Goal: Transaction & Acquisition: Download file/media

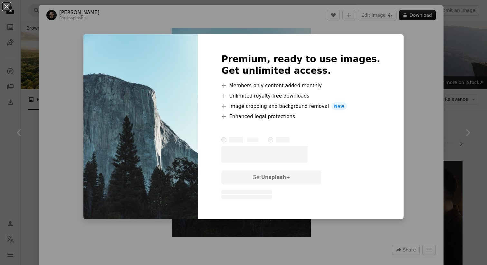
scroll to position [419, 0]
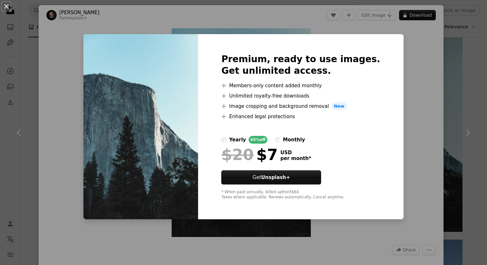
click at [403, 120] on div "An X shape Premium, ready to use images. Get unlimited access. A plus sign Memb…" at bounding box center [243, 132] width 487 height 265
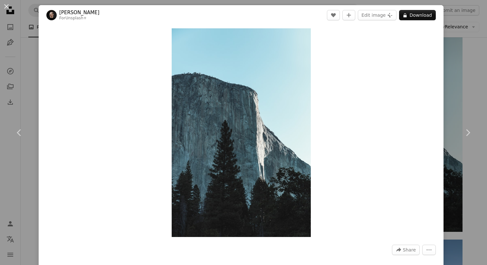
click at [457, 18] on div "An X shape Chevron left Chevron right [PERSON_NAME] For Unsplash+ A heart A plu…" at bounding box center [243, 132] width 487 height 265
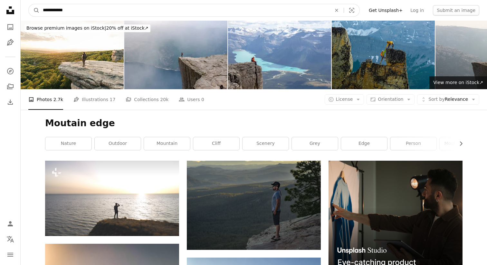
click at [93, 14] on input "**********" at bounding box center [185, 10] width 290 height 12
type input "**********"
click button "A magnifying glass" at bounding box center [34, 10] width 11 height 12
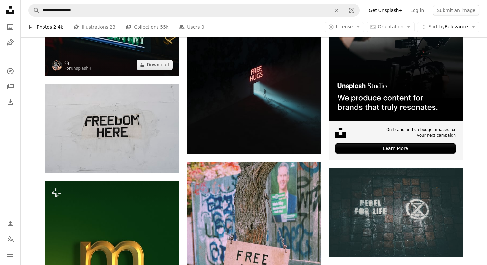
scroll to position [226, 0]
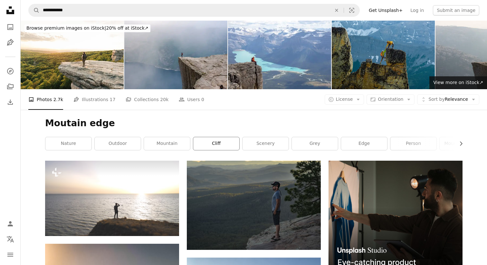
click at [225, 143] on link "cliff" at bounding box center [216, 143] width 46 height 13
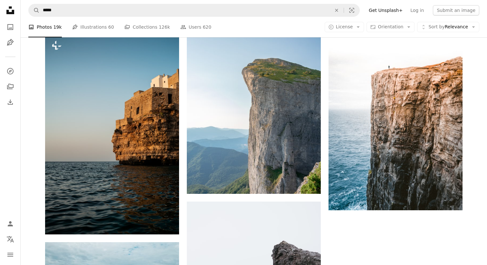
scroll to position [1124, 0]
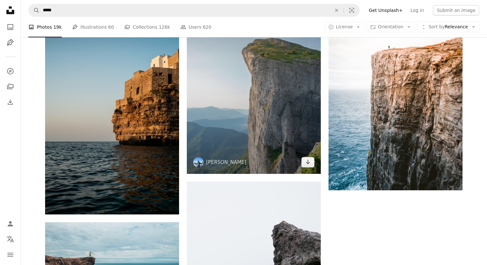
click at [235, 135] on img at bounding box center [254, 80] width 134 height 188
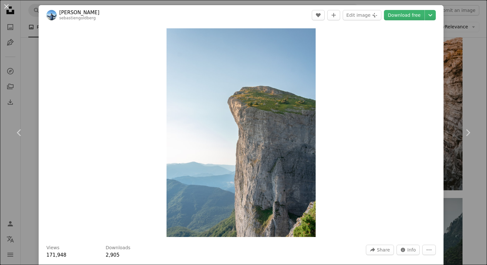
click at [468, 52] on div "An X shape Chevron left Chevron right [PERSON_NAME] sebastiengoldberg A heart A…" at bounding box center [243, 132] width 487 height 265
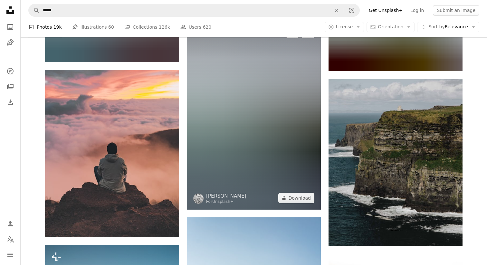
scroll to position [892, 0]
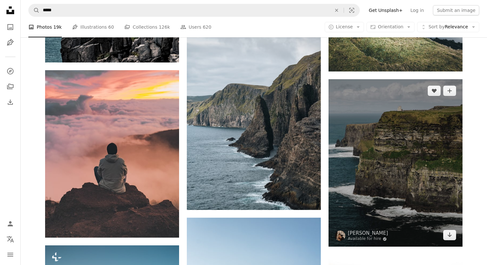
click at [386, 135] on img at bounding box center [395, 162] width 134 height 167
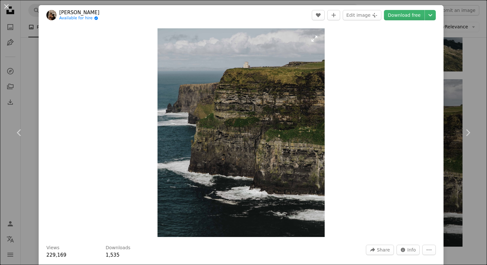
click at [319, 37] on img "Zoom in on this image" at bounding box center [240, 132] width 167 height 209
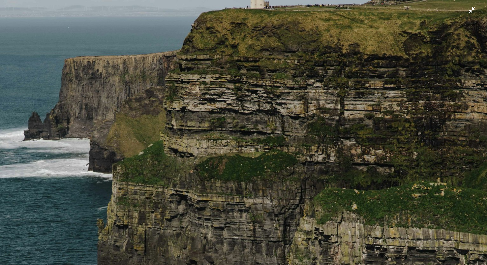
scroll to position [105, 0]
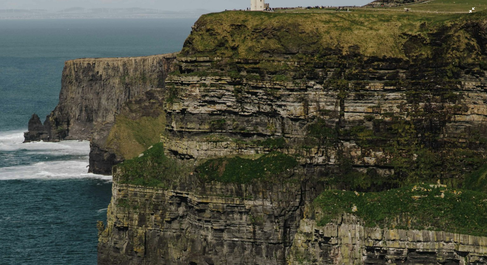
click at [470, 11] on img "Zoom out on this image" at bounding box center [244, 199] width 488 height 609
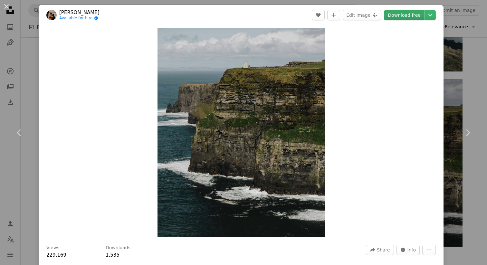
click at [420, 17] on link "Download free" at bounding box center [404, 15] width 41 height 10
